Goal: Navigation & Orientation: Find specific page/section

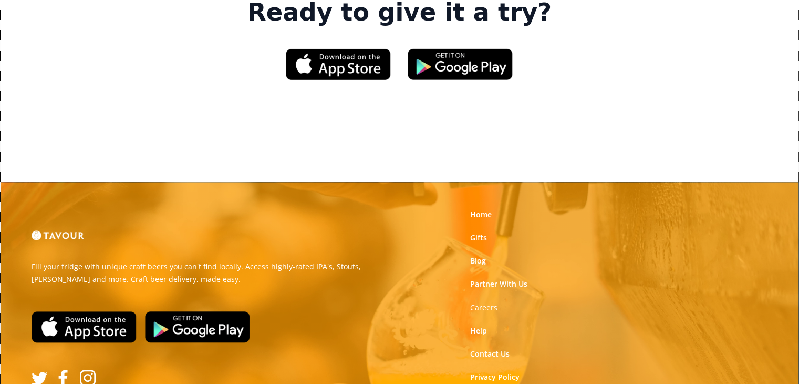
scroll to position [1723, 0]
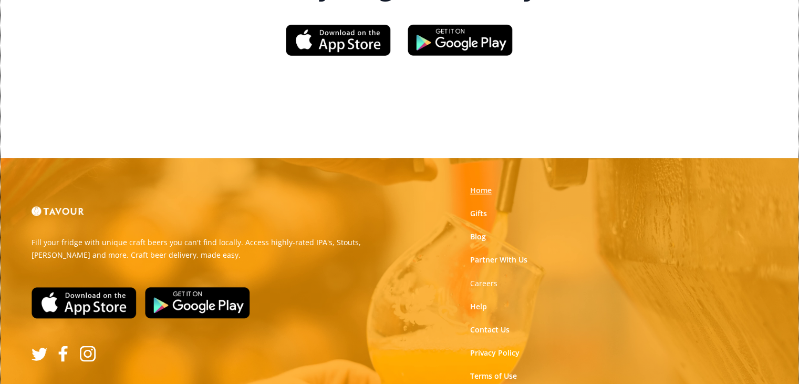
click at [487, 185] on link "Home" at bounding box center [481, 190] width 22 height 11
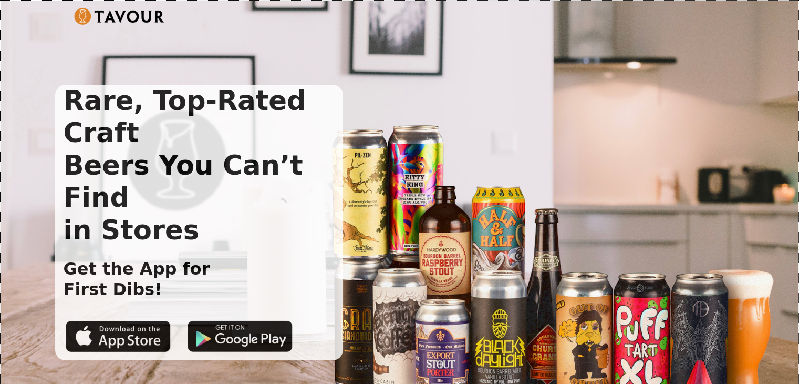
click at [776, 19] on div "Rare, Top-Rated Craft Beers You Can’t Find in Stores Get the App for First Dibs!" at bounding box center [400, 211] width 798 height 420
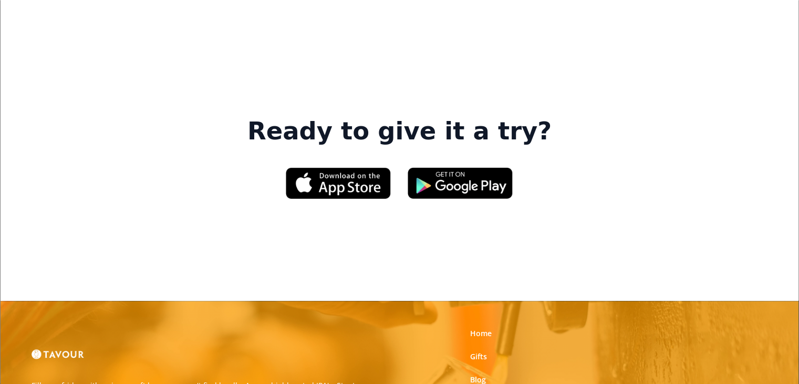
scroll to position [1664, 0]
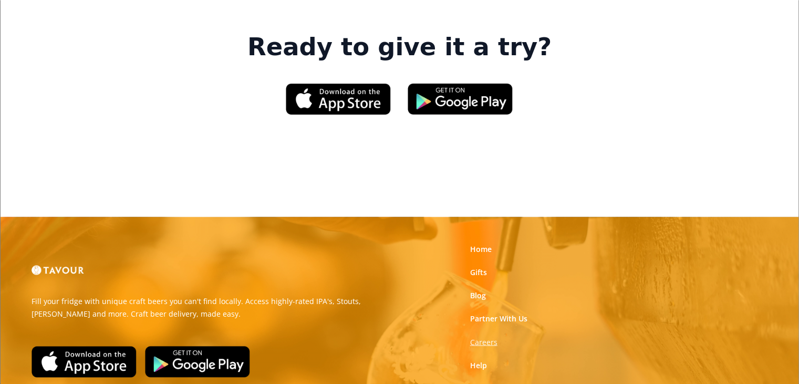
click at [481, 336] on strong "Careers" at bounding box center [483, 341] width 27 height 10
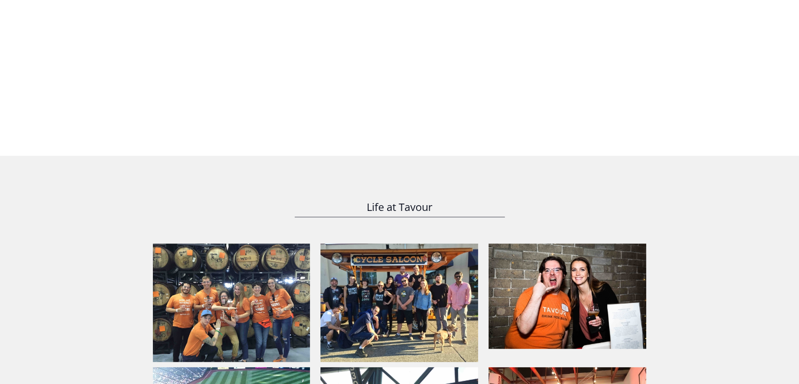
scroll to position [623, 0]
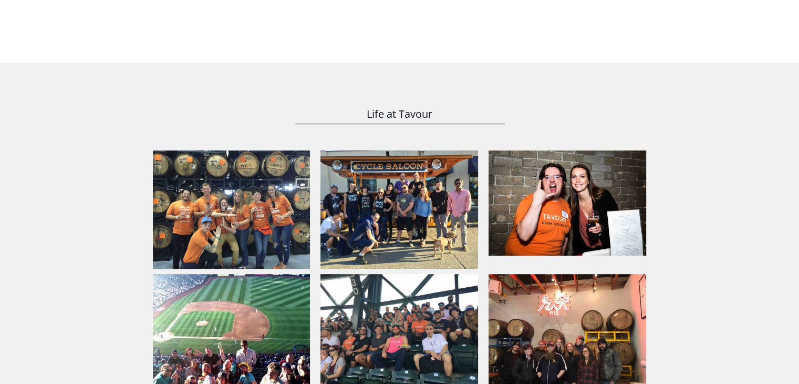
click at [183, 205] on img at bounding box center [232, 209] width 158 height 118
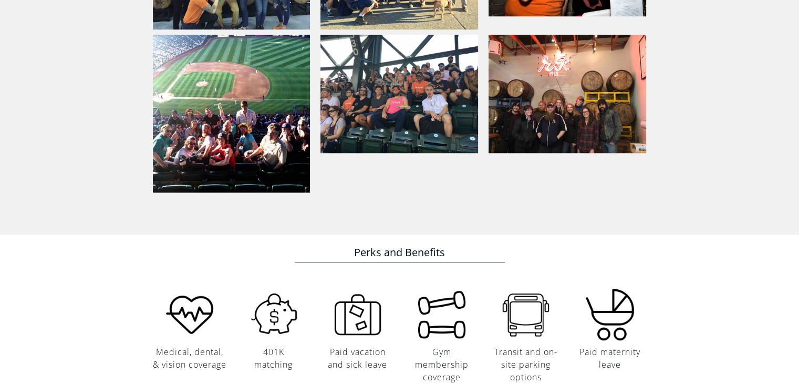
scroll to position [886, 0]
